Goal: Transaction & Acquisition: Obtain resource

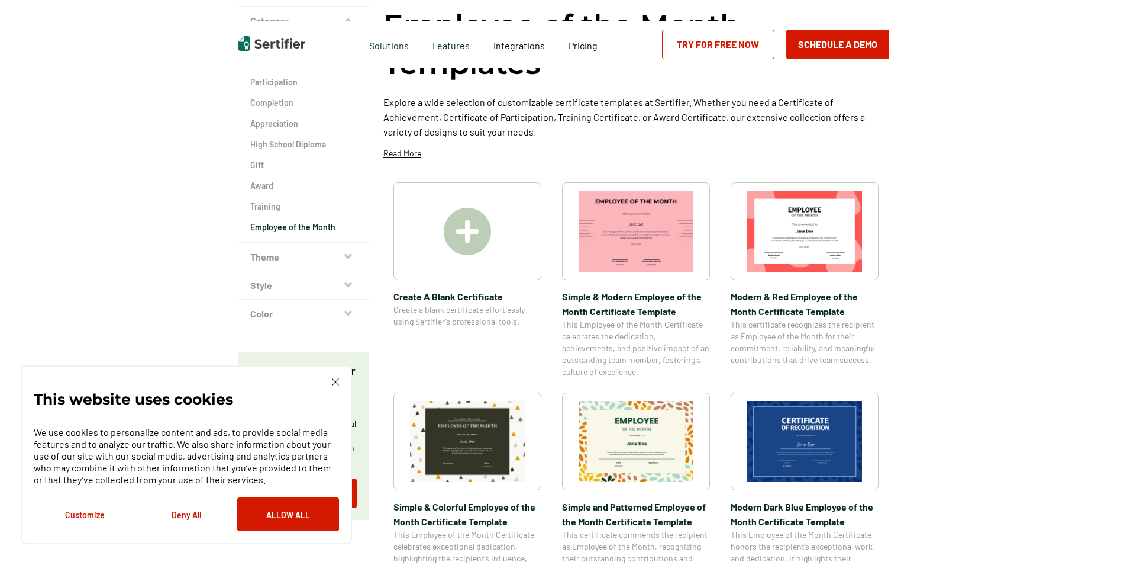
click at [600, 415] on img at bounding box center [636, 441] width 115 height 81
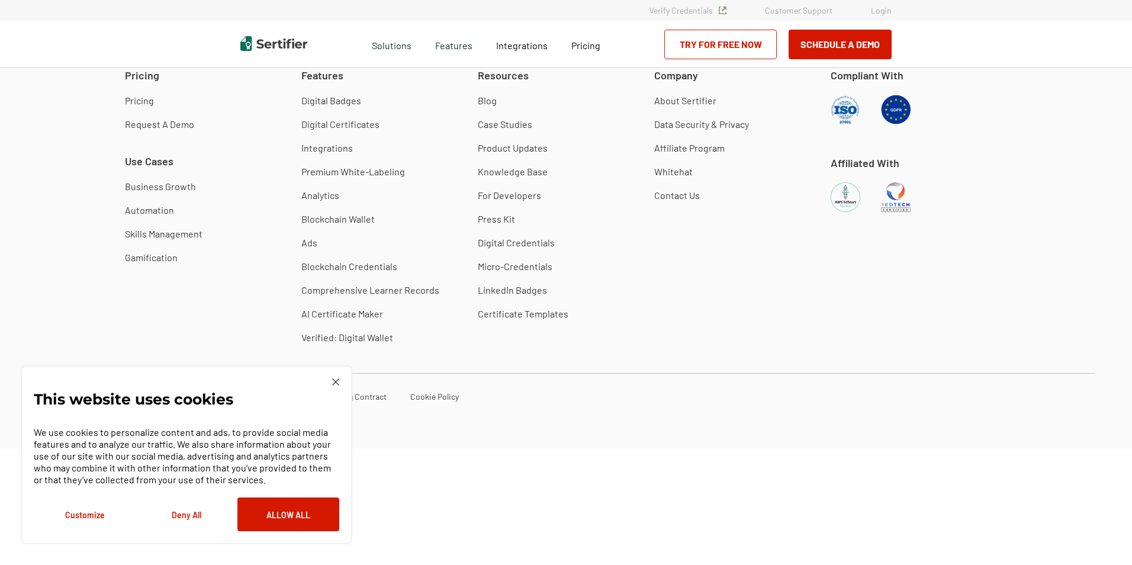
click at [291, 513] on button "Allow All" at bounding box center [288, 514] width 102 height 34
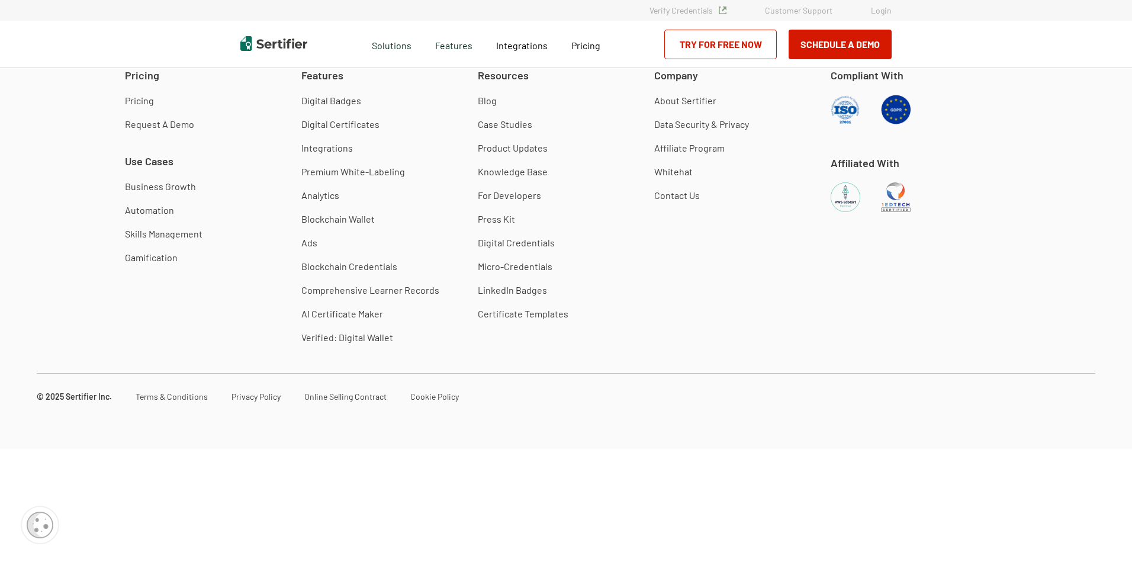
click at [752, 31] on link "Try for Free Now" at bounding box center [720, 45] width 112 height 30
